Goal: Information Seeking & Learning: Learn about a topic

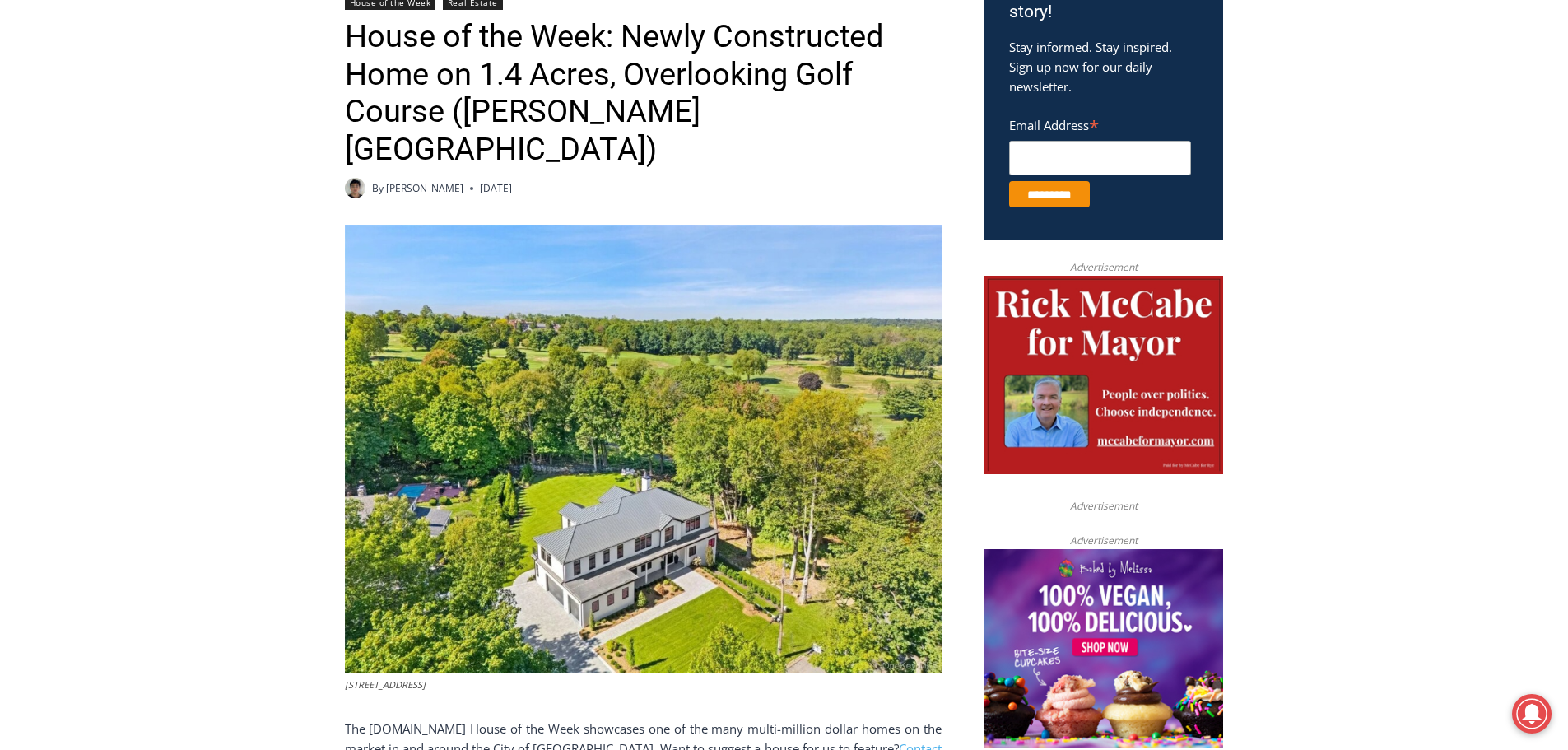
scroll to position [632, 0]
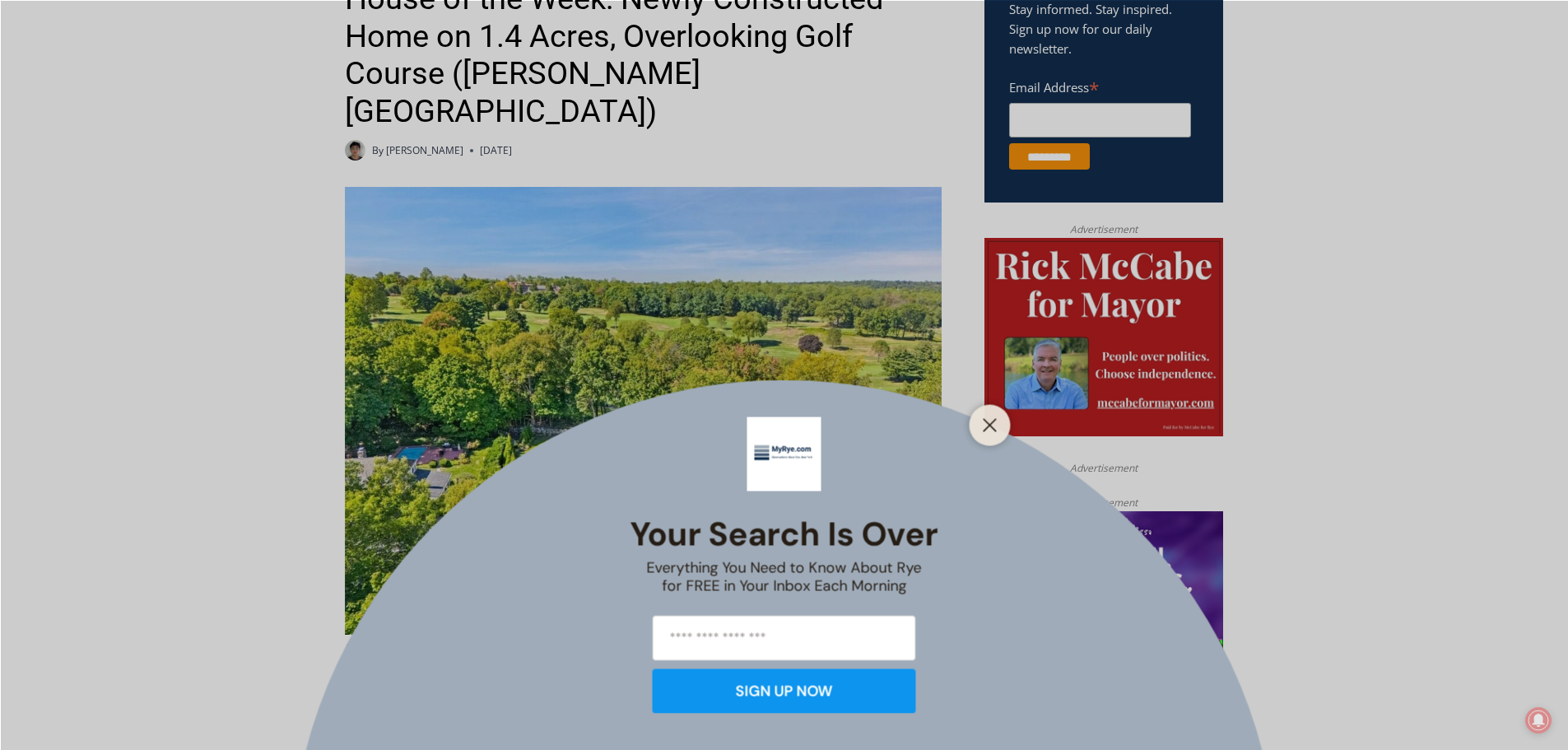
click at [992, 423] on line "Close" at bounding box center [989, 424] width 11 height 11
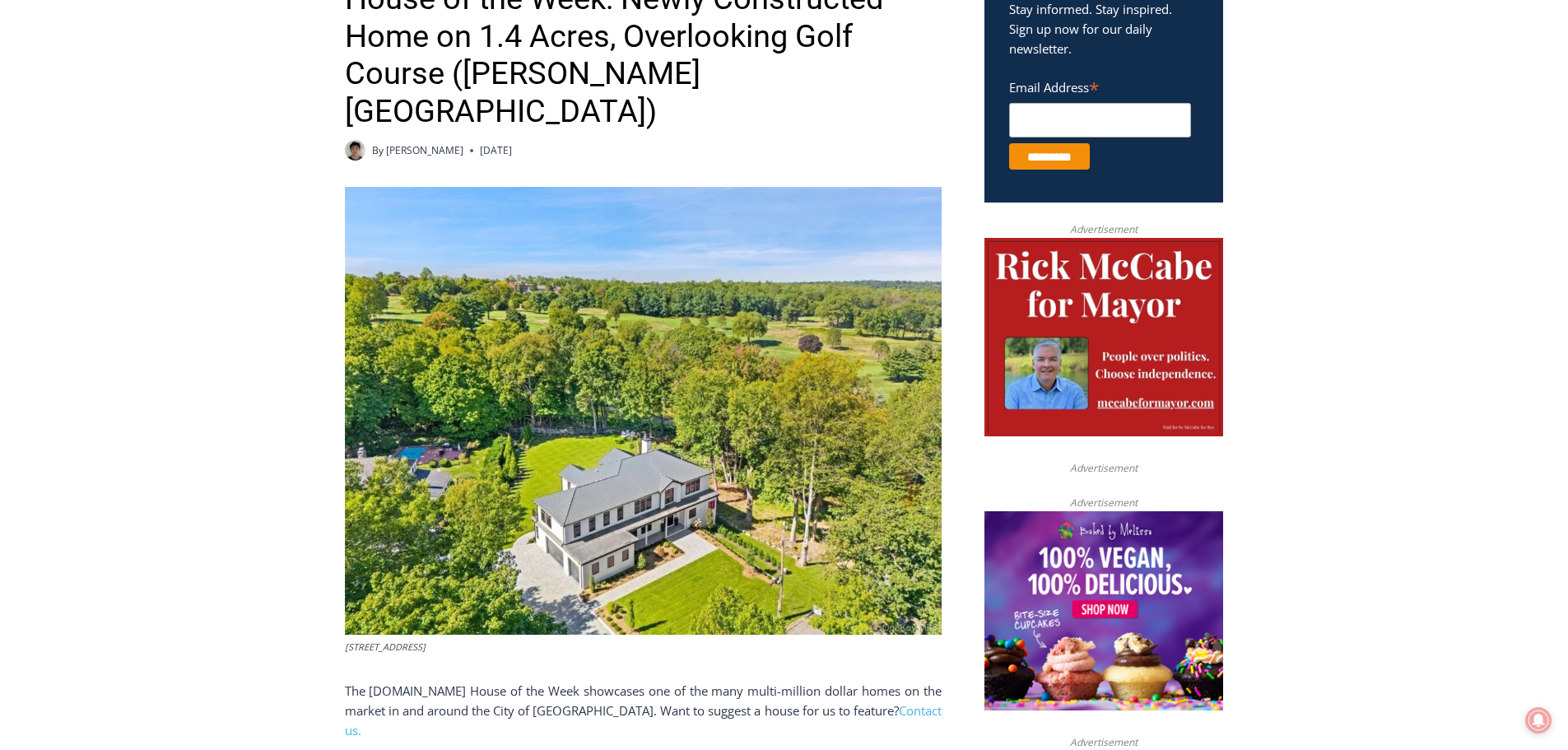
click at [642, 681] on p "The [DOMAIN_NAME] House of the Week showcases one of the many multi-million dol…" at bounding box center [643, 710] width 597 height 59
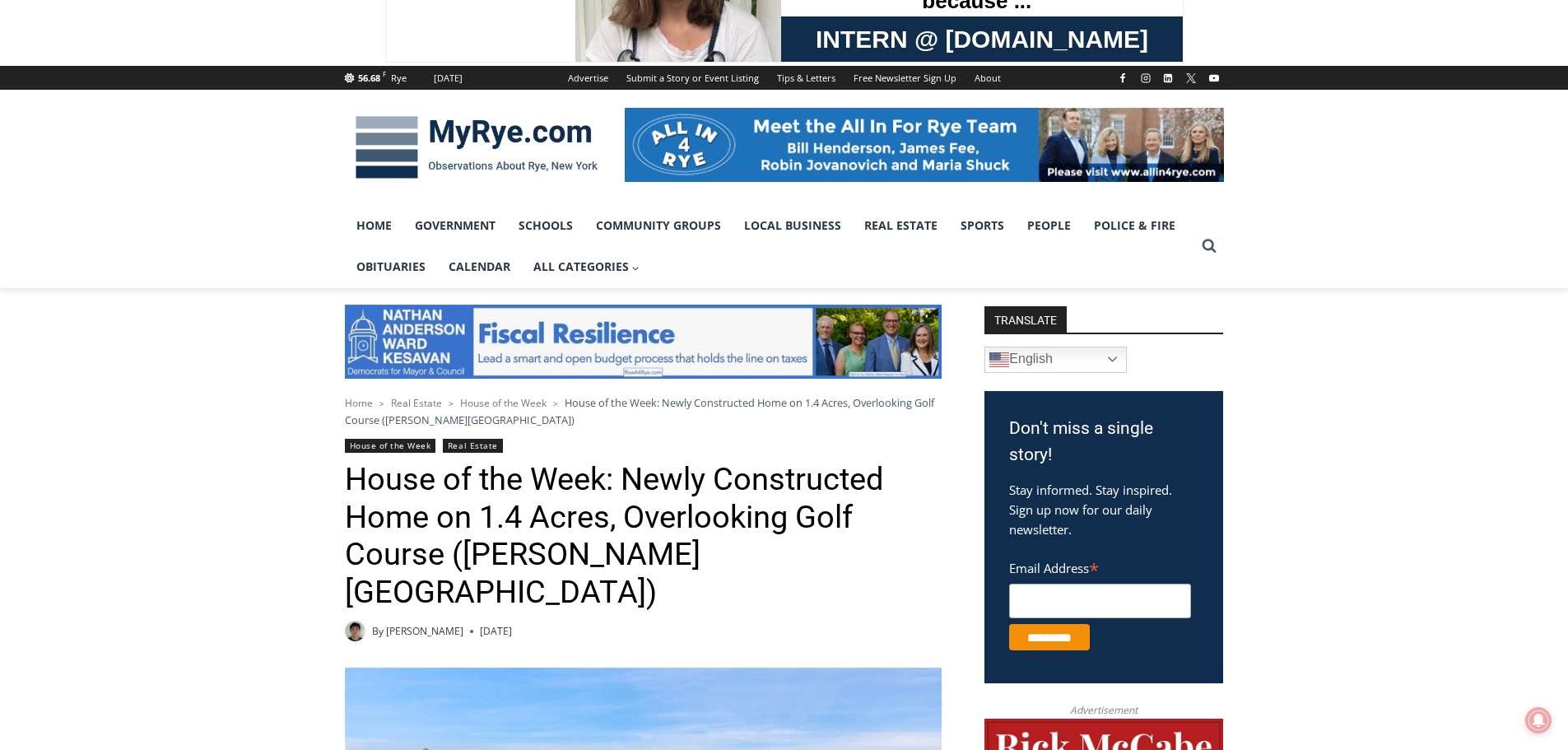
scroll to position [165, 0]
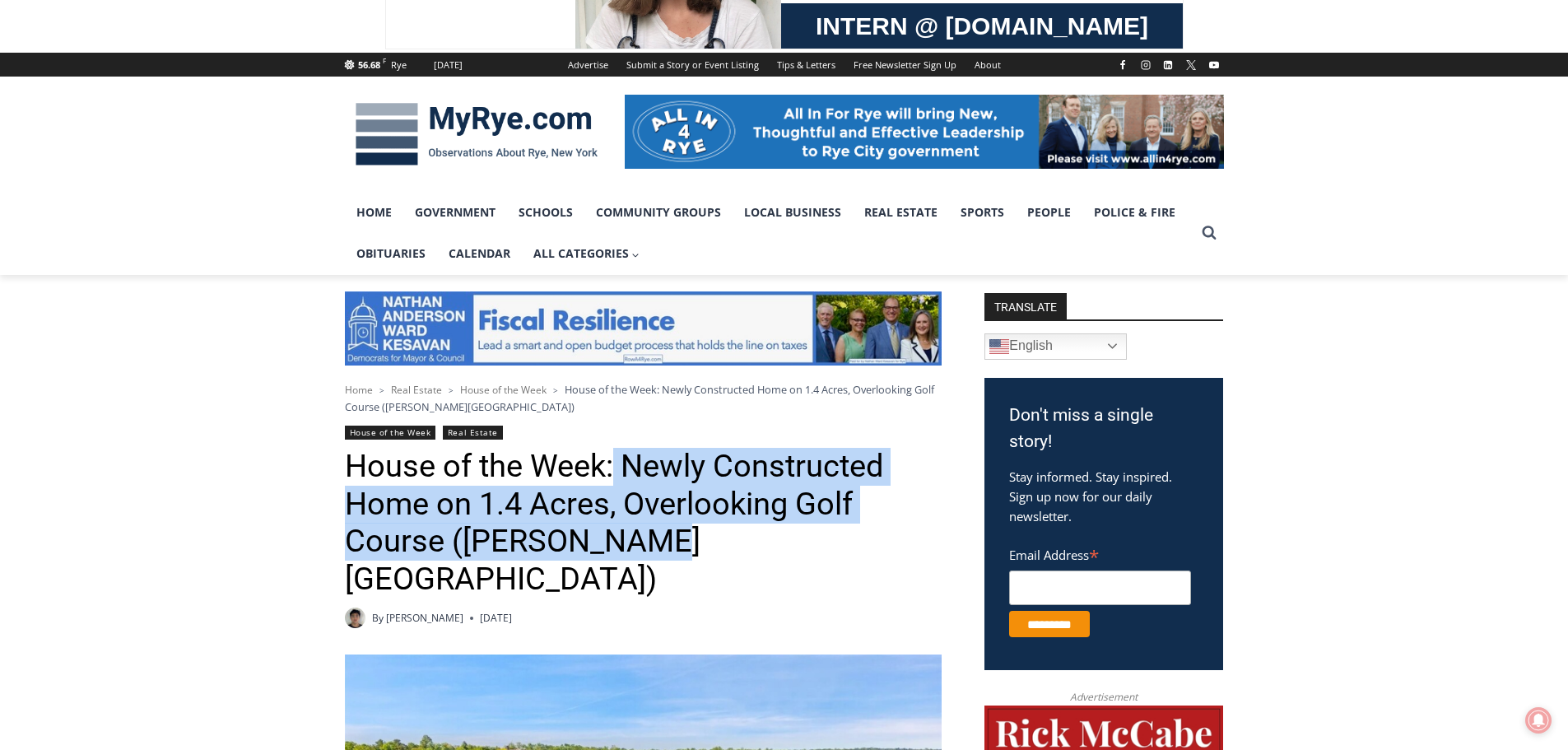
drag, startPoint x: 611, startPoint y: 470, endPoint x: 660, endPoint y: 548, distance: 92.1
click at [660, 548] on h1 "House of the Week: Newly Constructed Home on 1.4 Acres, Overlooking Golf Course…" at bounding box center [643, 523] width 597 height 150
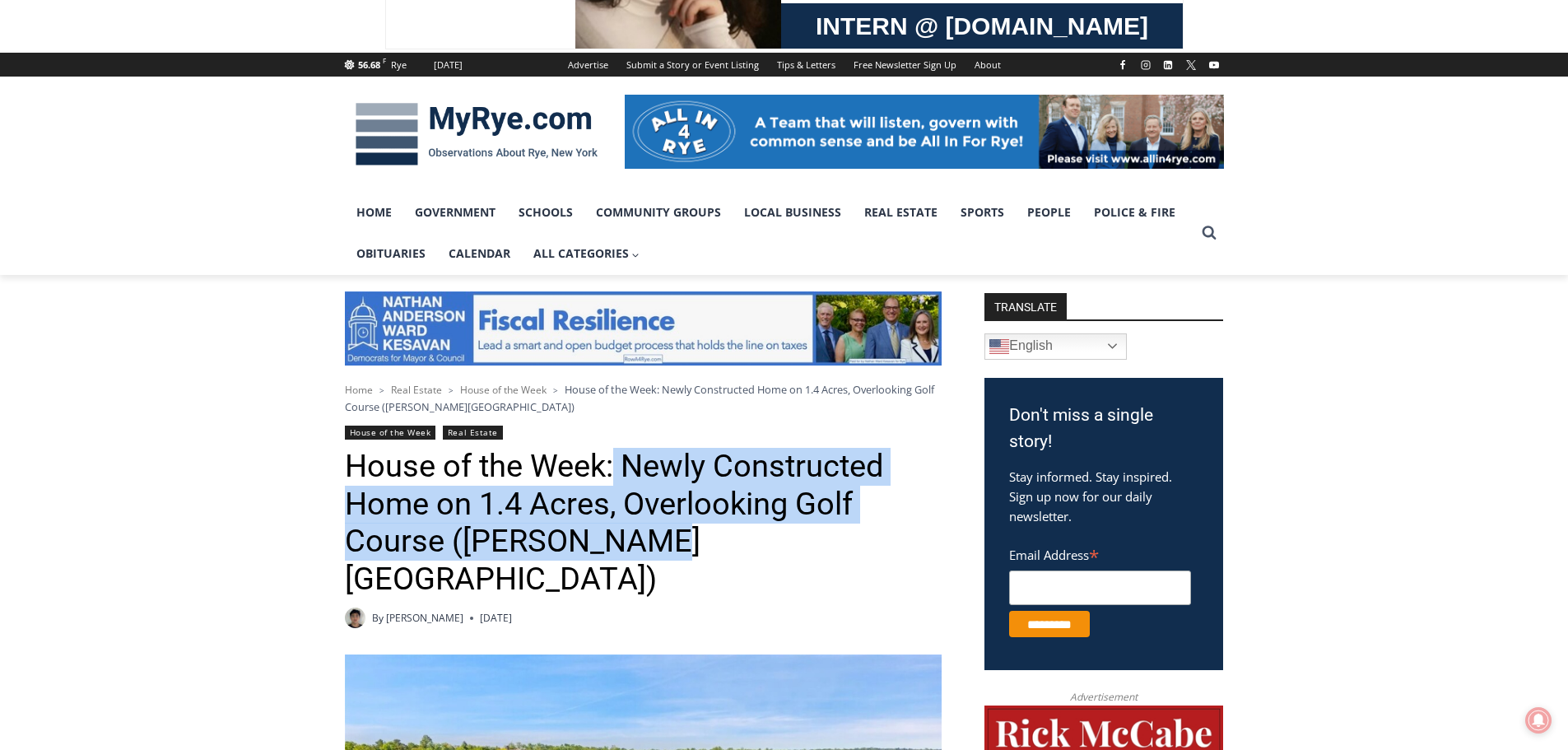
click at [663, 546] on h1 "House of the Week: Newly Constructed Home on 1.4 Acres, Overlooking Golf Course…" at bounding box center [643, 523] width 597 height 150
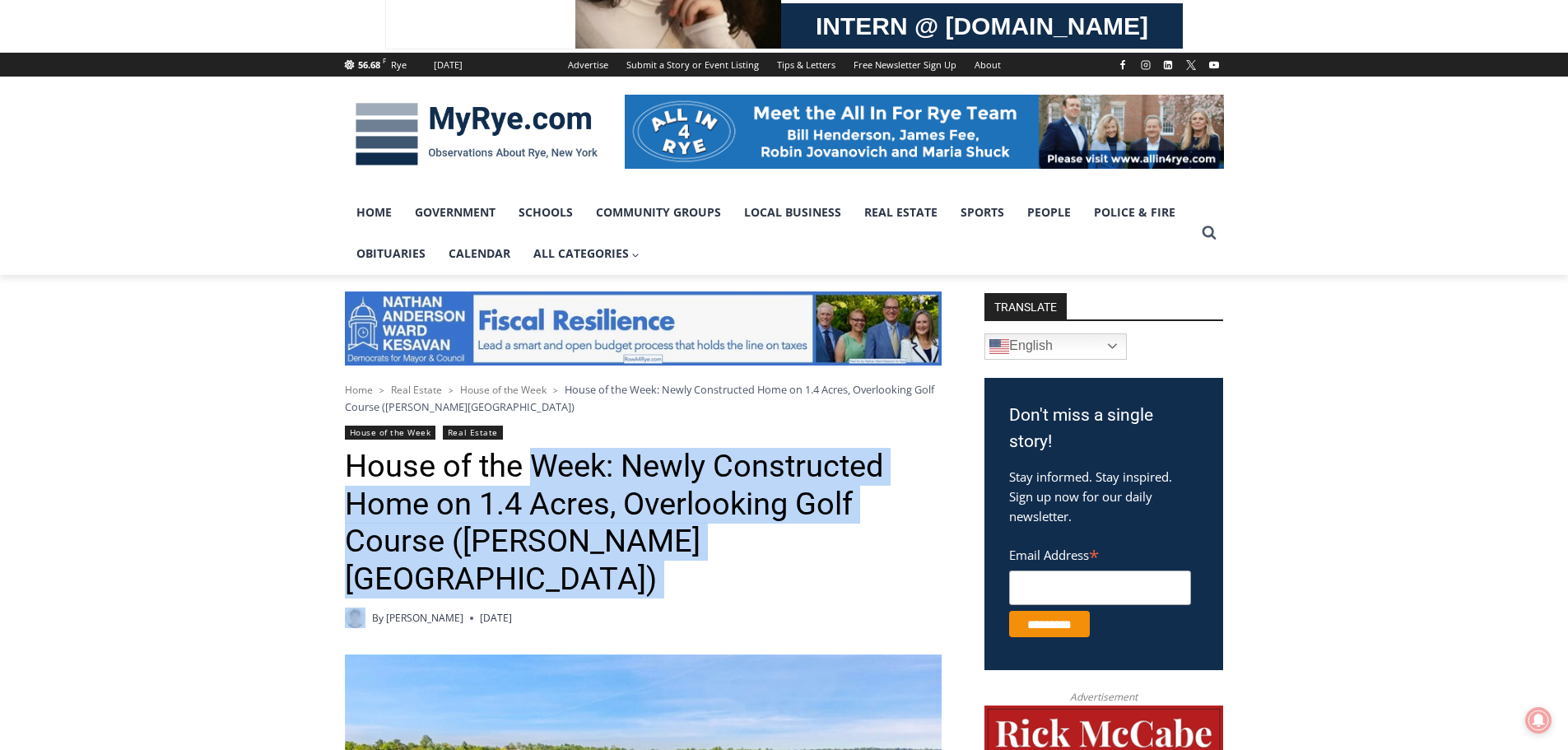
drag, startPoint x: 664, startPoint y: 546, endPoint x: 529, endPoint y: 468, distance: 155.9
click at [529, 468] on h1 "House of the Week: Newly Constructed Home on 1.4 Acres, Overlooking Golf Course…" at bounding box center [643, 523] width 597 height 150
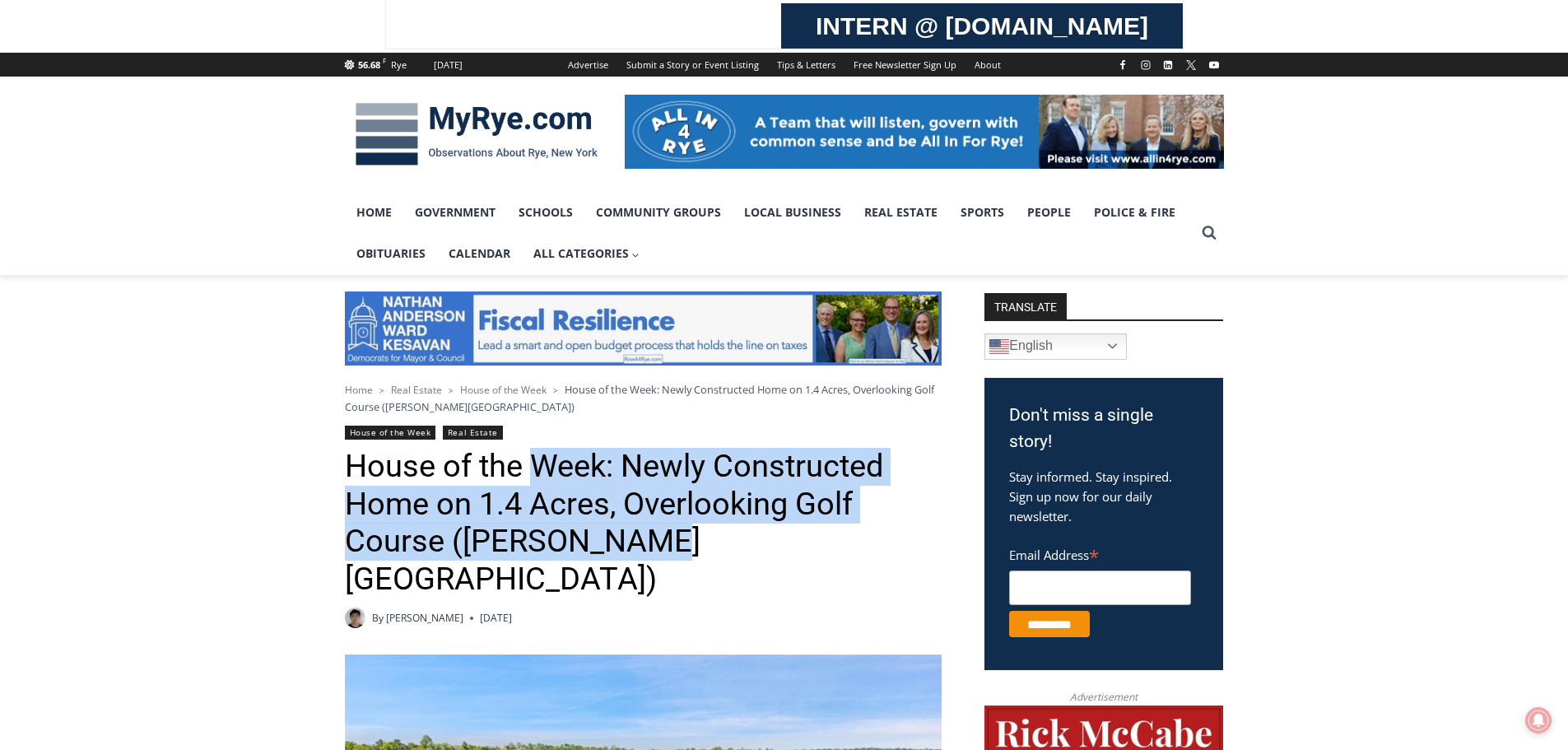
drag, startPoint x: 533, startPoint y: 477, endPoint x: 683, endPoint y: 559, distance: 171.0
click at [683, 559] on h1 "House of the Week: Newly Constructed Home on 1.4 Acres, Overlooking Golf Course…" at bounding box center [643, 523] width 597 height 150
click at [683, 550] on h1 "House of the Week: Newly Constructed Home on 1.4 Acres, Overlooking Golf Course…" at bounding box center [643, 523] width 597 height 150
drag, startPoint x: 660, startPoint y: 543, endPoint x: 499, endPoint y: 462, distance: 180.2
click at [499, 462] on h1 "House of the Week: Newly Constructed Home on 1.4 Acres, Overlooking Golf Course…" at bounding box center [643, 523] width 597 height 150
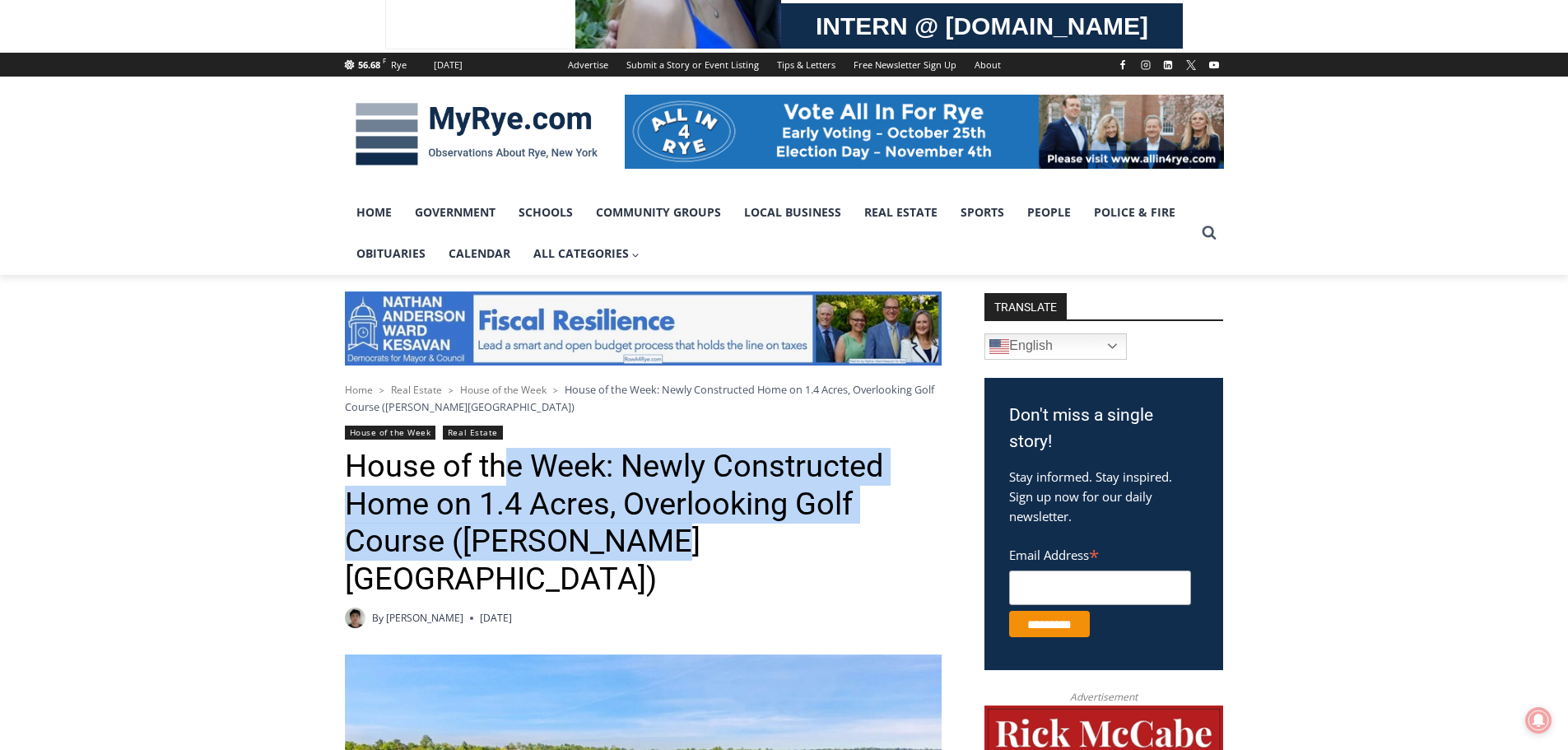
click at [505, 462] on h1 "House of the Week: Newly Constructed Home on 1.4 Acres, Overlooking Golf Course…" at bounding box center [643, 523] width 597 height 150
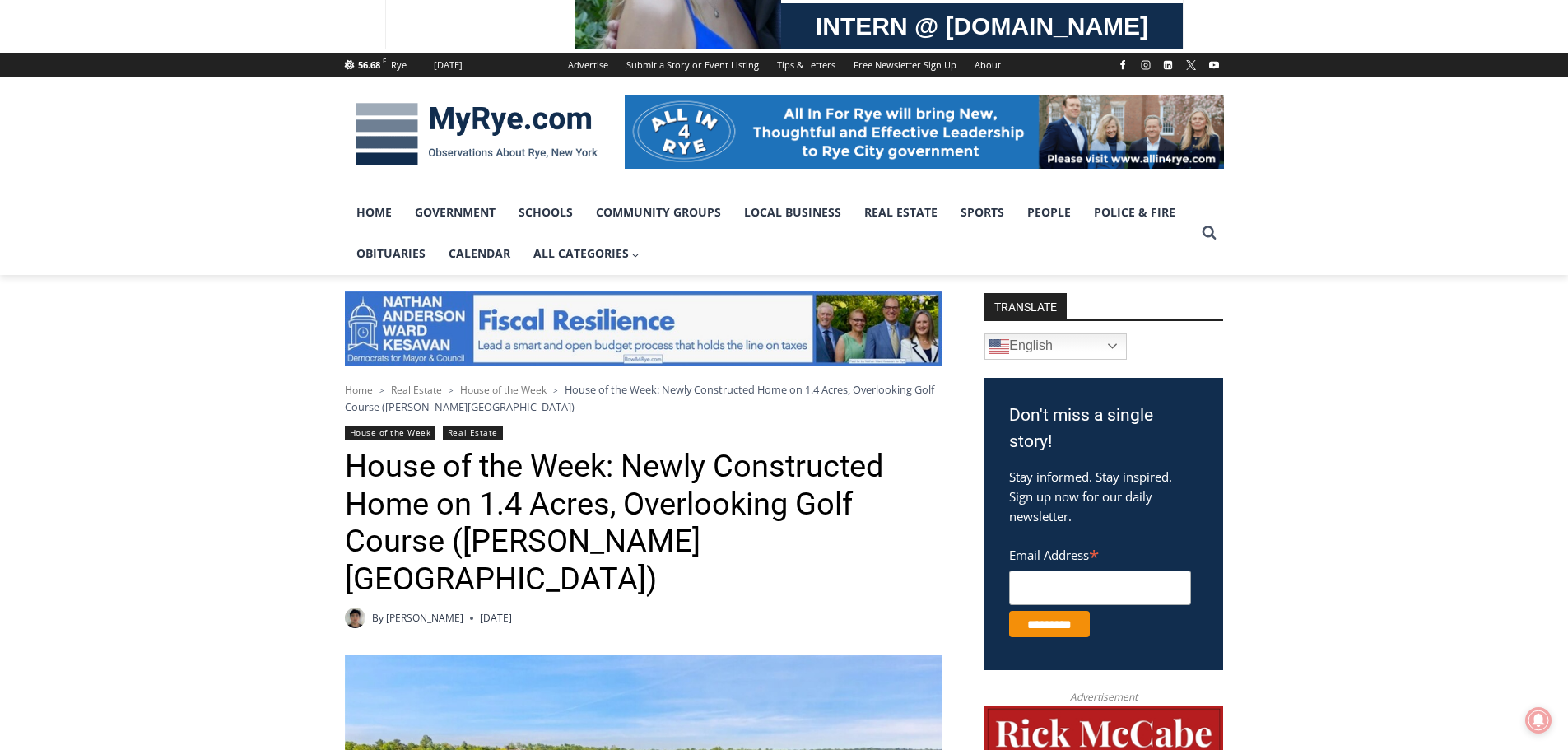
click at [477, 467] on h1 "House of the Week: Newly Constructed Home on 1.4 Acres, Overlooking Golf Course…" at bounding box center [643, 523] width 597 height 150
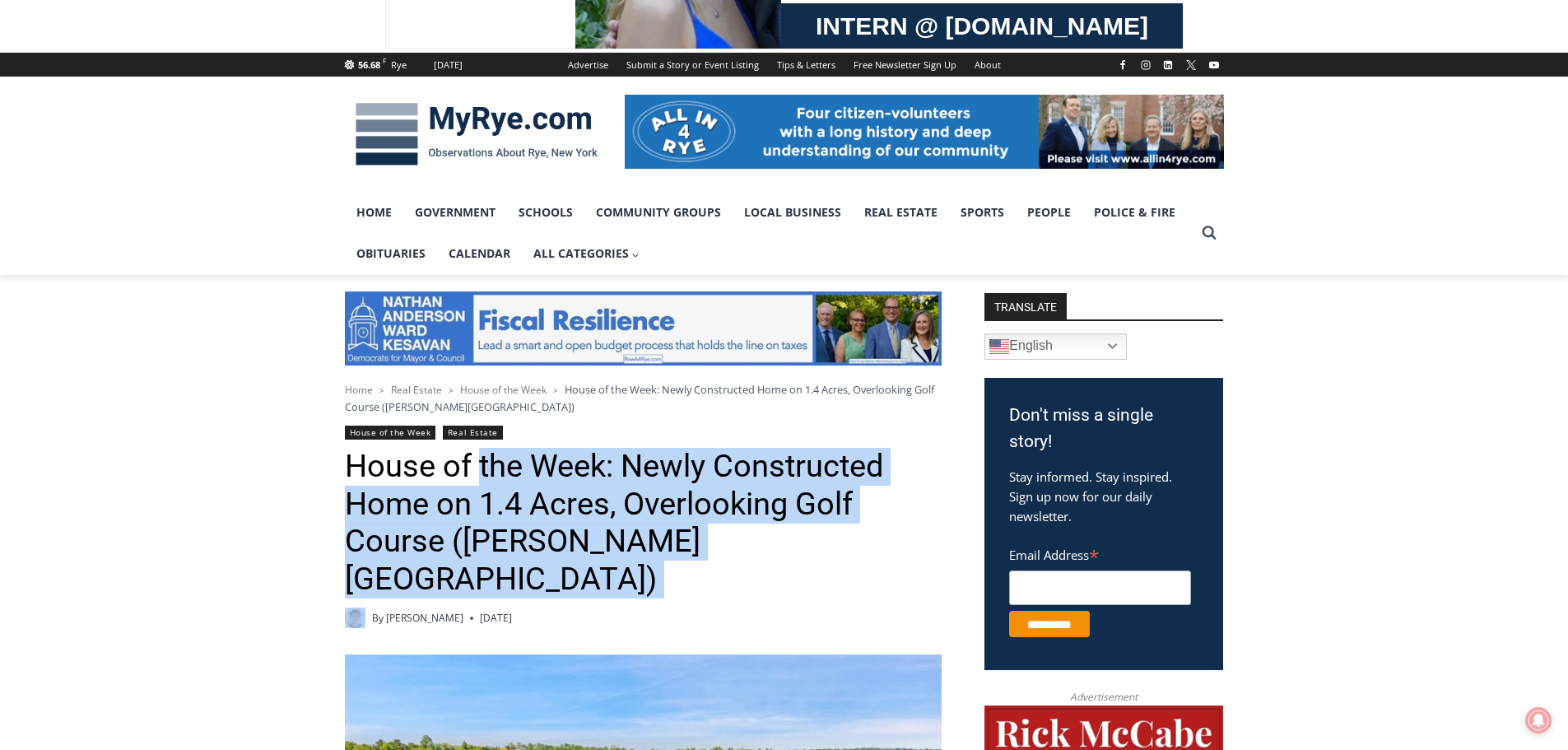
drag, startPoint x: 475, startPoint y: 467, endPoint x: 646, endPoint y: 552, distance: 191.0
click at [646, 552] on h1 "House of the Week: Newly Constructed Home on 1.4 Acres, Overlooking Golf Course…" at bounding box center [643, 523] width 597 height 150
click at [649, 551] on h1 "House of the Week: Newly Constructed Home on 1.4 Acres, Overlooking Golf Course…" at bounding box center [643, 523] width 597 height 150
click at [545, 505] on h1 "House of the Week: Newly Constructed Home on 1.4 Acres, Overlooking Golf Course…" at bounding box center [643, 523] width 597 height 150
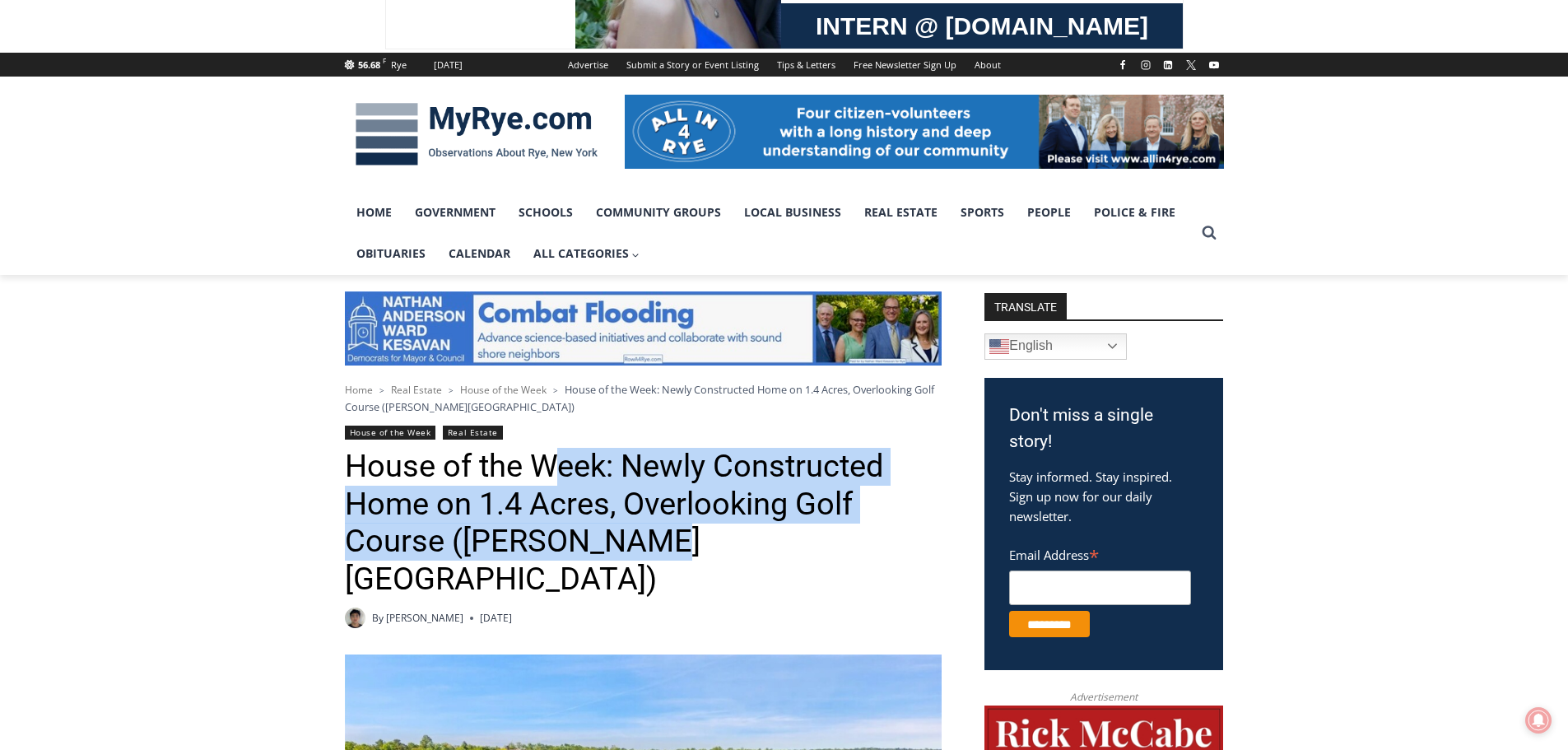
drag, startPoint x: 555, startPoint y: 464, endPoint x: 665, endPoint y: 549, distance: 139.0
click at [665, 549] on h1 "House of the Week: Newly Constructed Home on 1.4 Acres, Overlooking Golf Course…" at bounding box center [643, 523] width 597 height 150
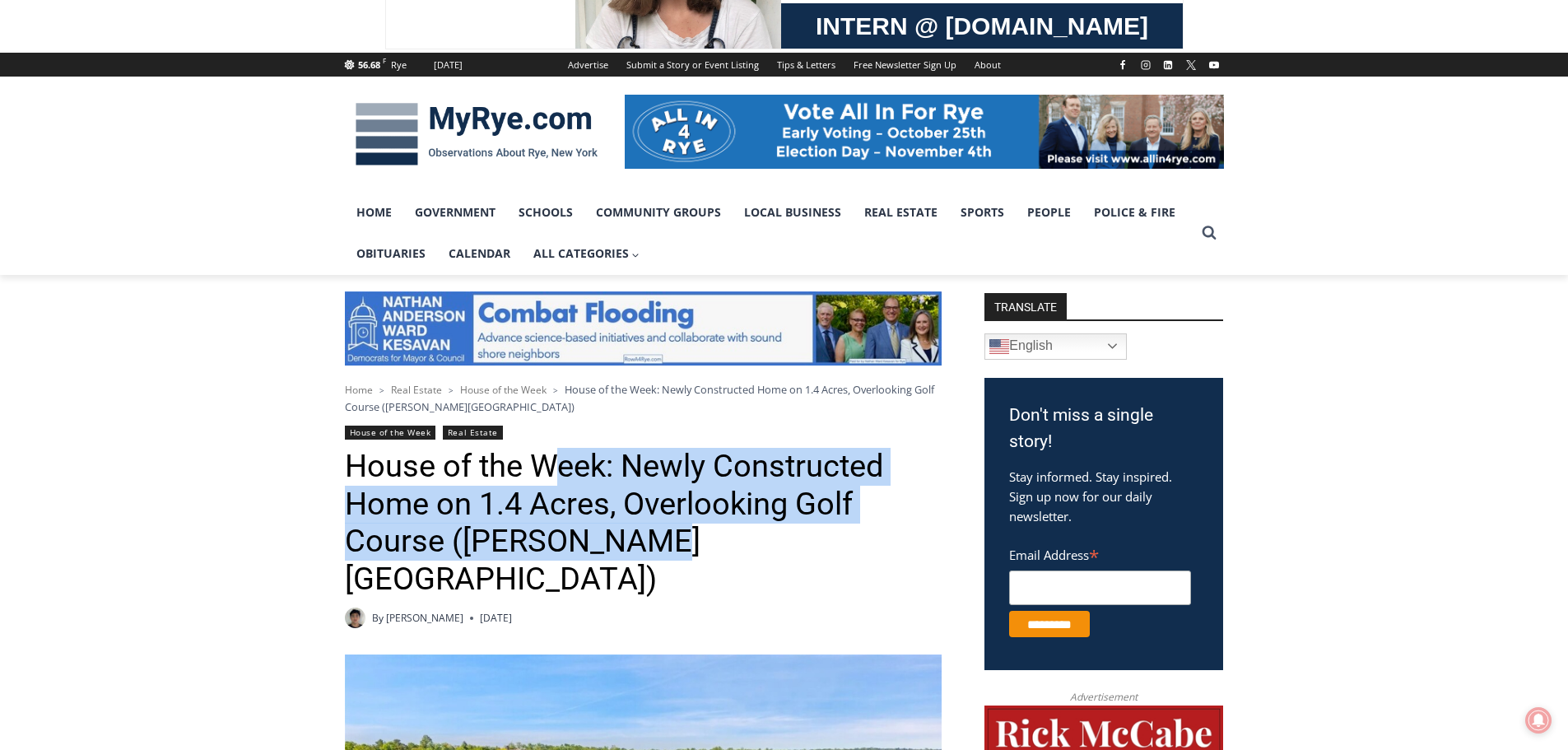
click at [669, 541] on h1 "House of the Week: Newly Constructed Home on 1.4 Acres, Overlooking Golf Course…" at bounding box center [643, 523] width 597 height 150
click at [655, 540] on h1 "House of the Week: Newly Constructed Home on 1.4 Acres, Overlooking Golf Course…" at bounding box center [643, 523] width 597 height 150
click at [655, 536] on h1 "House of the Week: Newly Constructed Home on 1.4 Acres, Overlooking Golf Course…" at bounding box center [643, 523] width 597 height 150
drag, startPoint x: 661, startPoint y: 538, endPoint x: 534, endPoint y: 476, distance: 141.3
click at [534, 476] on h1 "House of the Week: Newly Constructed Home on 1.4 Acres, Overlooking Golf Course…" at bounding box center [643, 523] width 597 height 150
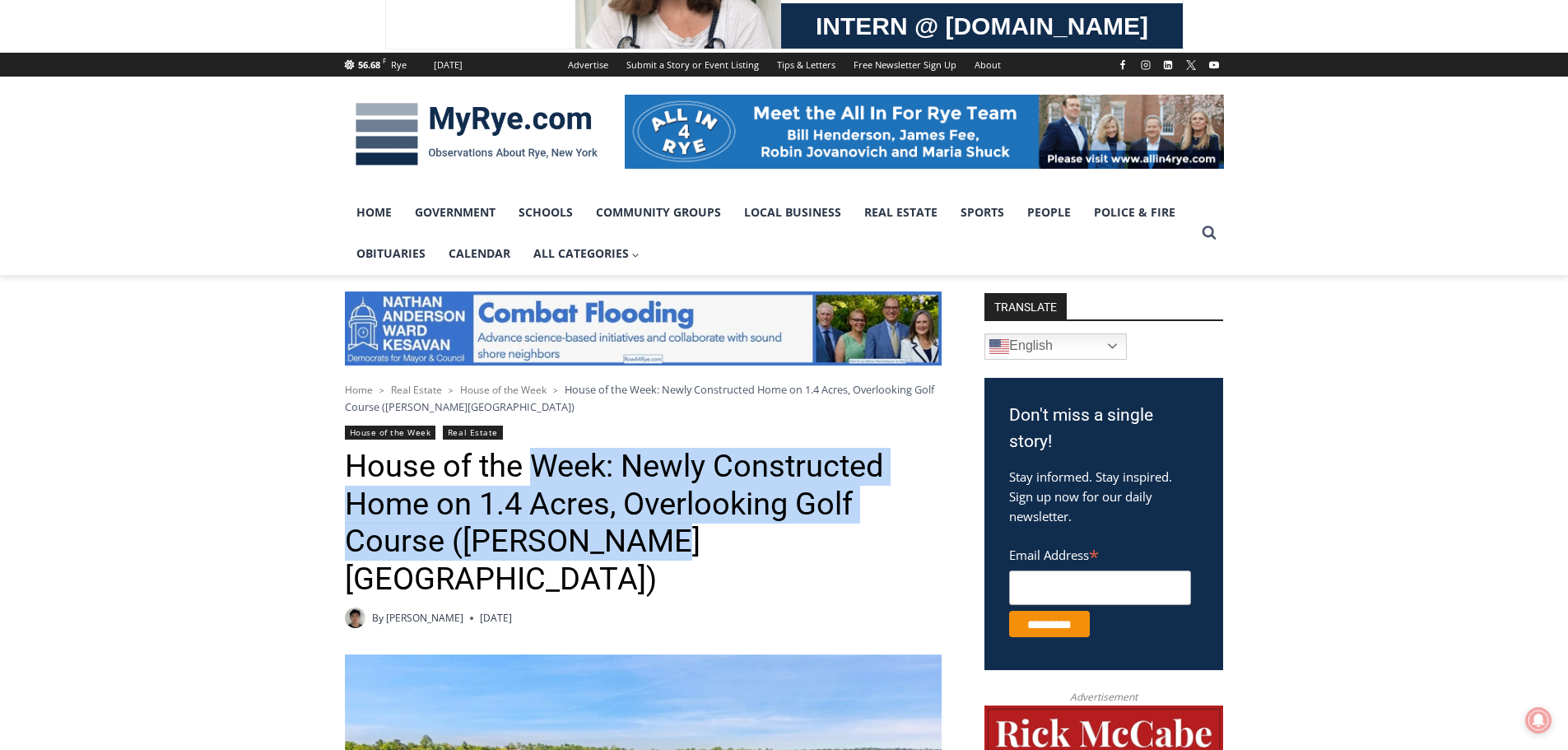
click at [541, 476] on h1 "House of the Week: Newly Constructed Home on 1.4 Acres, Overlooking Golf Course…" at bounding box center [643, 523] width 597 height 150
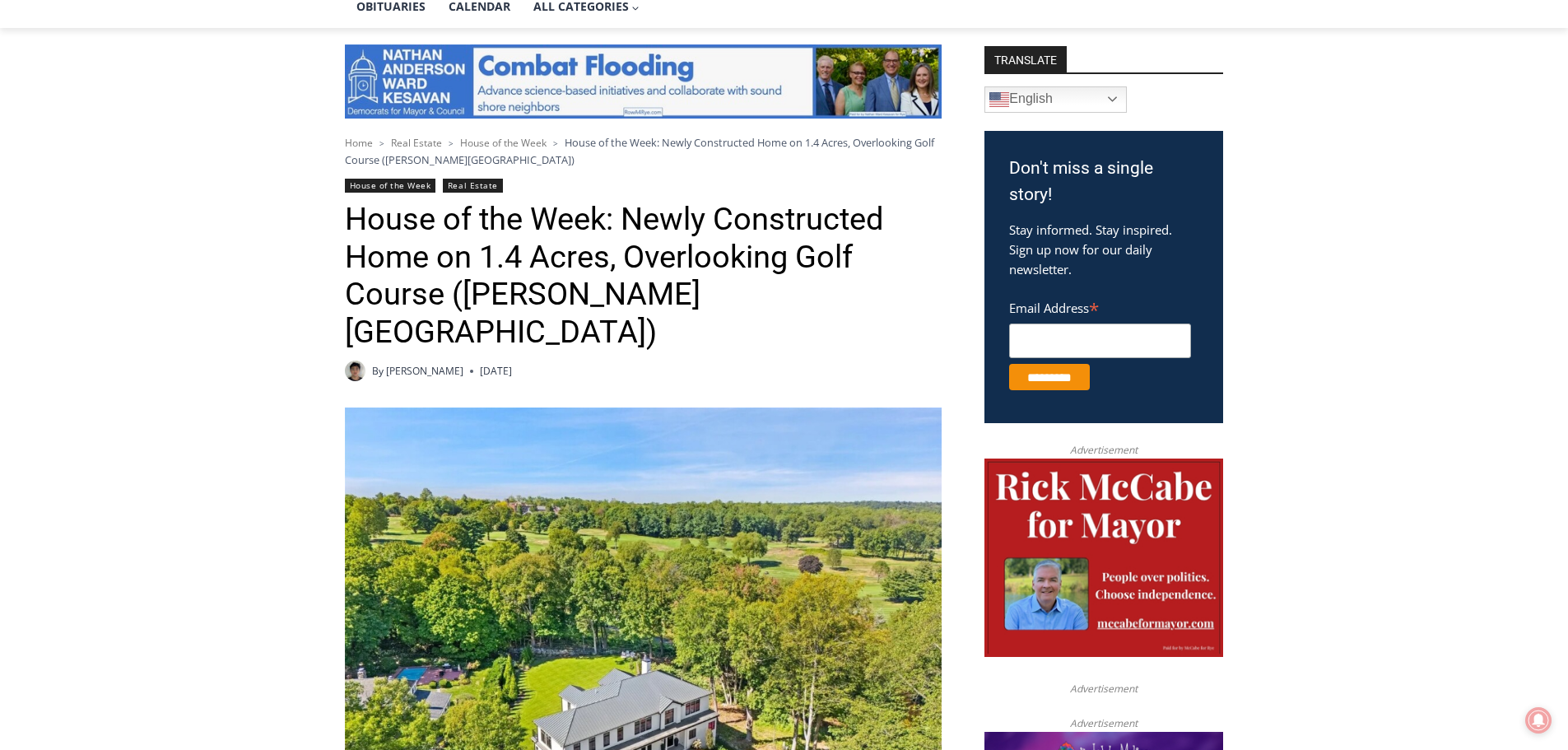
scroll to position [247, 0]
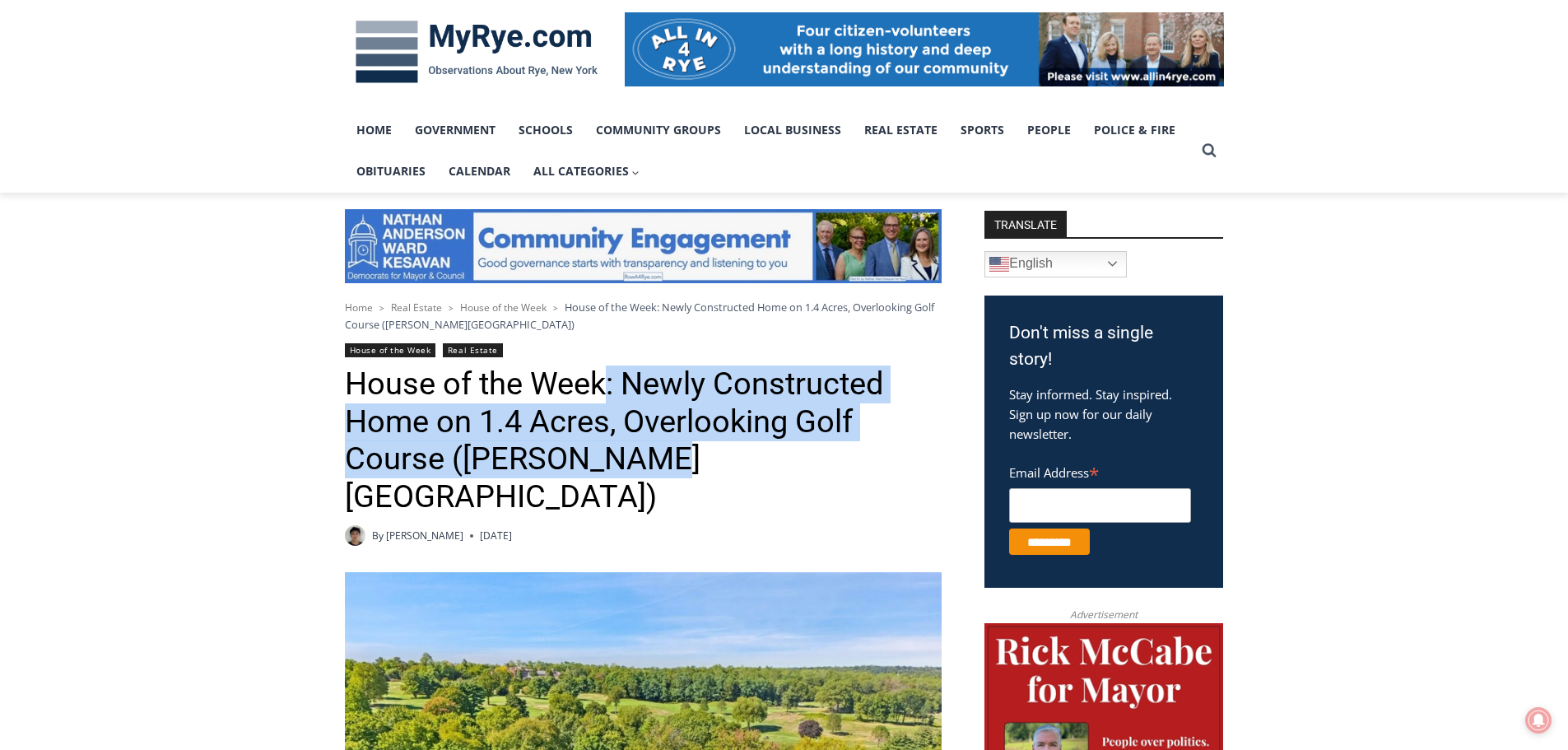
drag, startPoint x: 602, startPoint y: 380, endPoint x: 671, endPoint y: 459, distance: 104.9
click at [671, 459] on h1 "House of the Week: Newly Constructed Home on 1.4 Acres, Overlooking Golf Course…" at bounding box center [643, 440] width 597 height 150
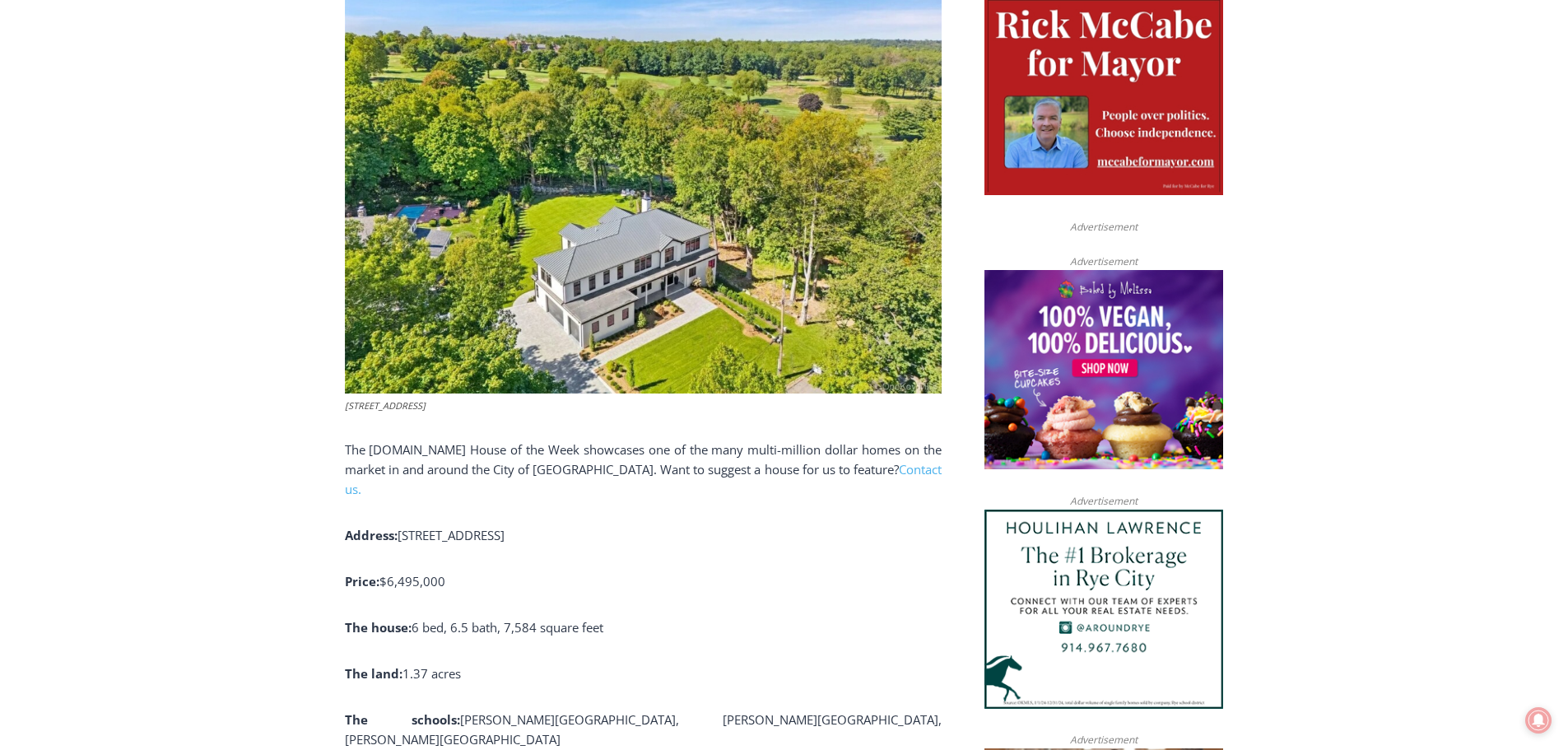
scroll to position [906, 0]
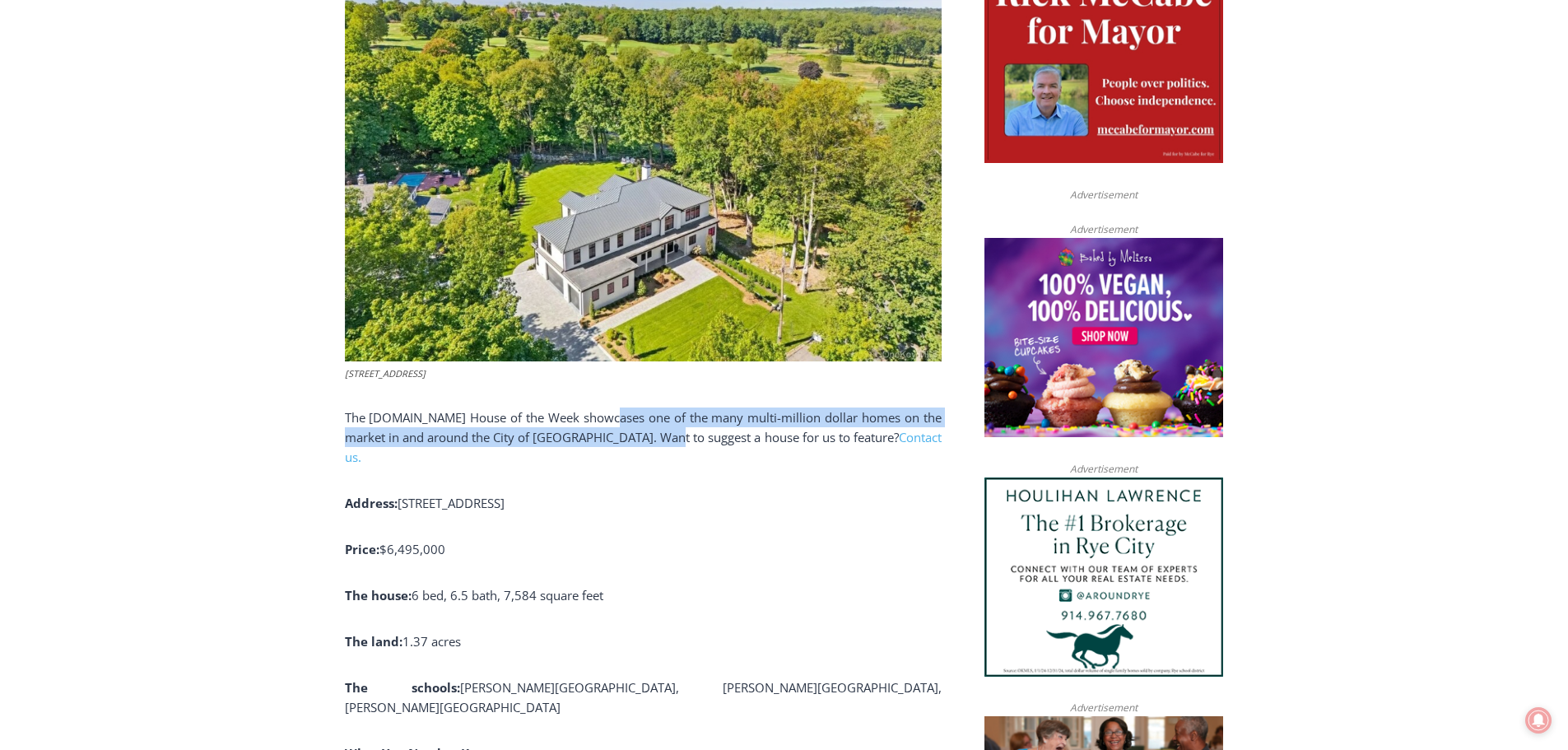
drag, startPoint x: 689, startPoint y: 405, endPoint x: 625, endPoint y: 381, distance: 68.4
click at [625, 408] on p "The [DOMAIN_NAME] House of the Week showcases one of the many multi-million dol…" at bounding box center [643, 437] width 597 height 59
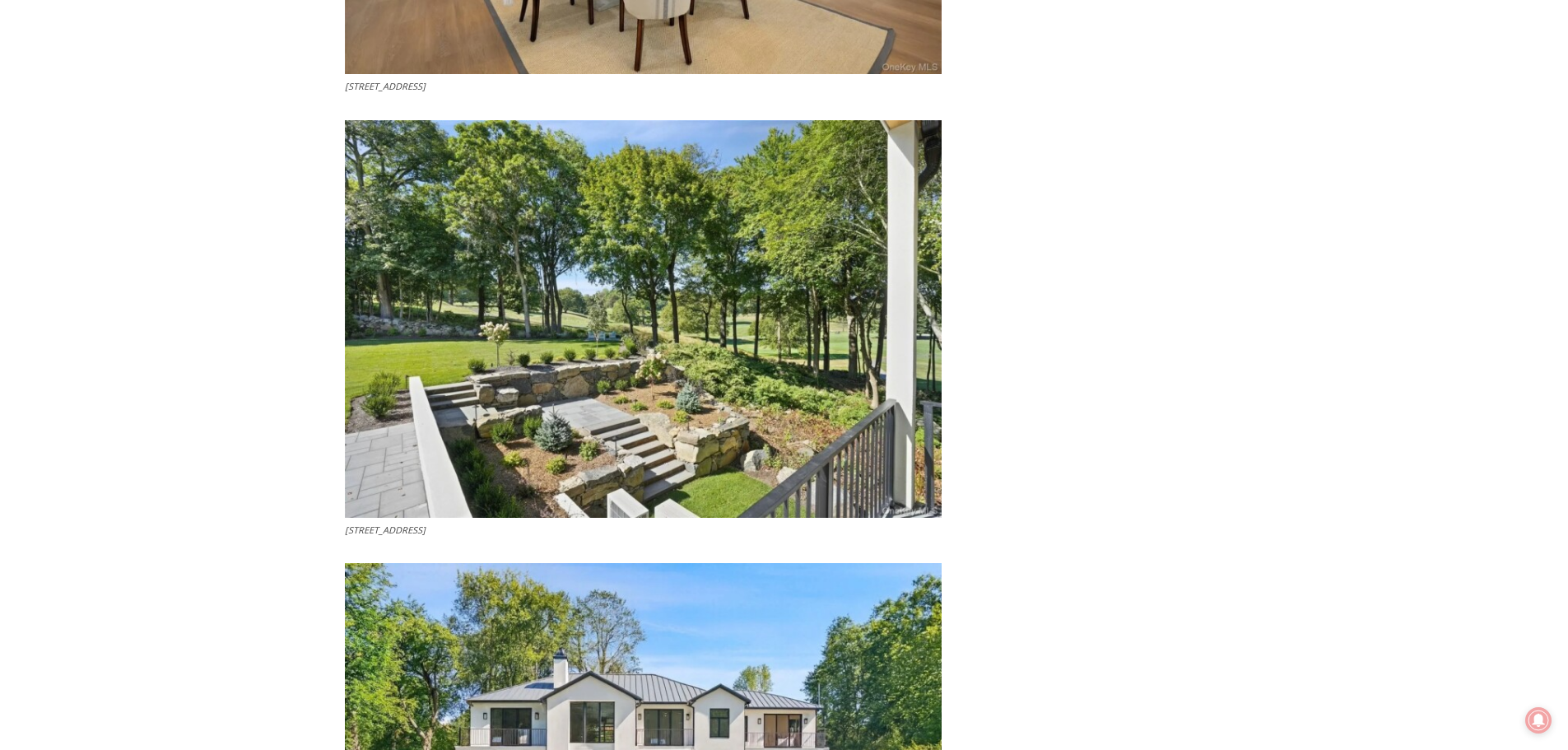
scroll to position [6424, 0]
